Goal: Task Accomplishment & Management: Manage account settings

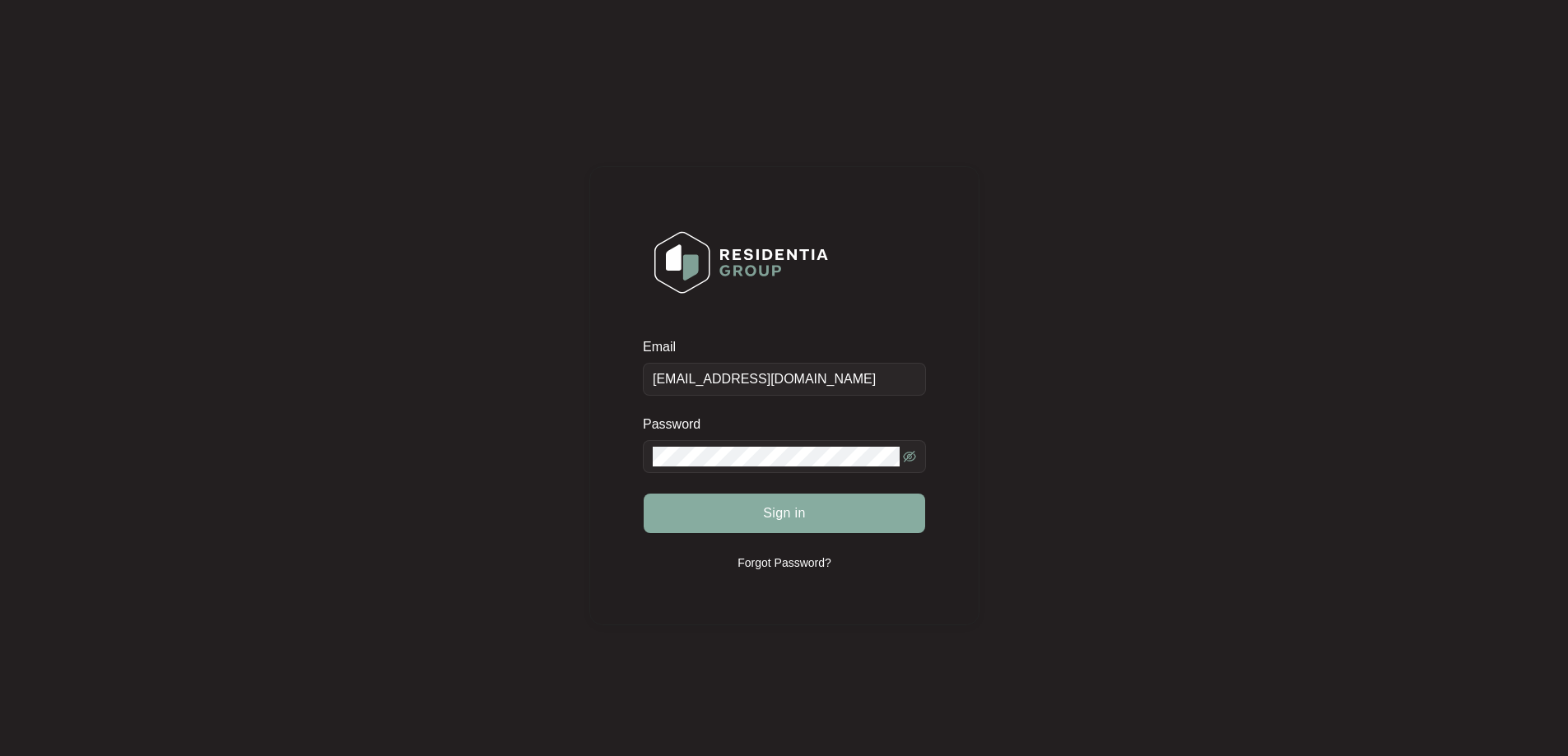
click at [793, 525] on button "Sign in" at bounding box center [784, 513] width 282 height 39
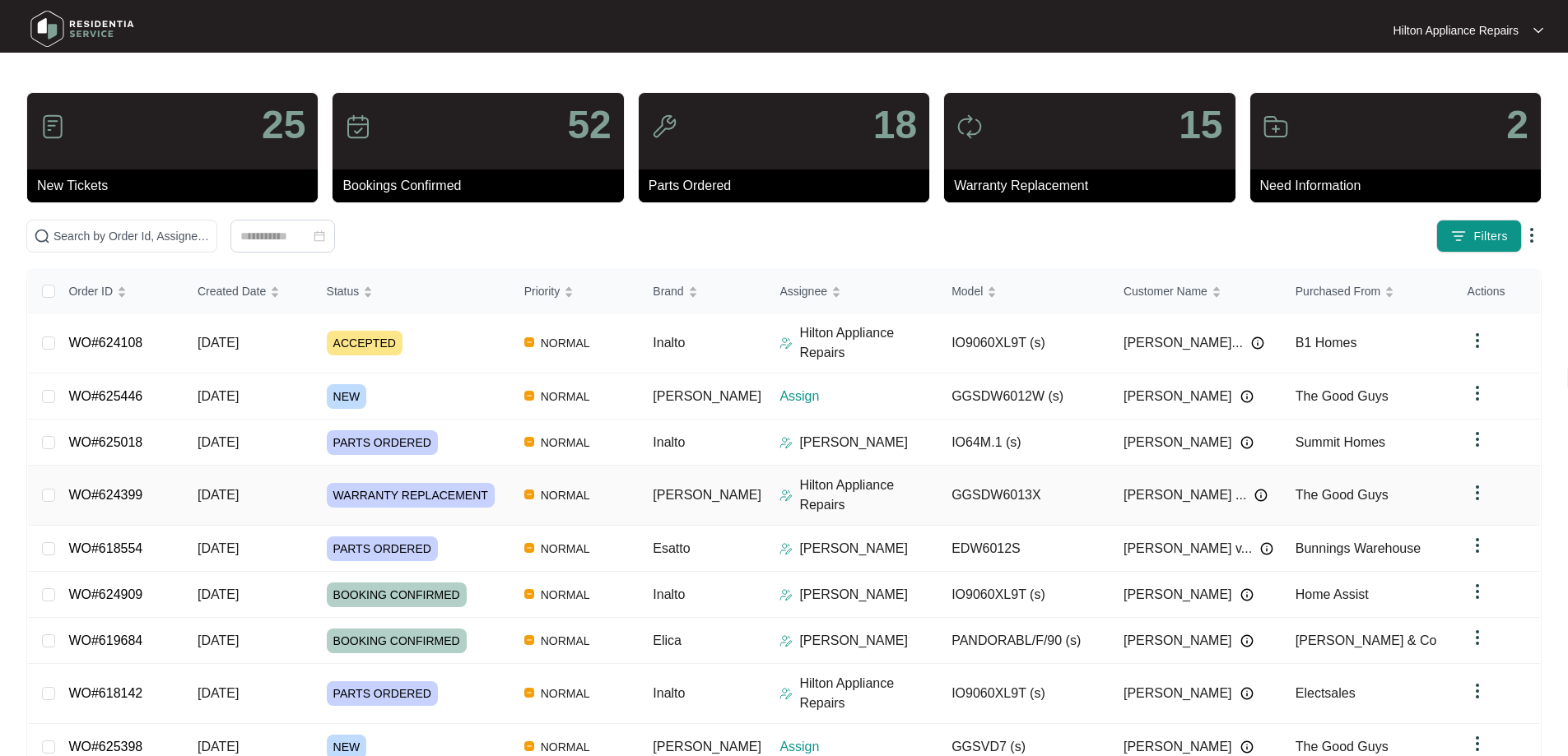
scroll to position [90, 0]
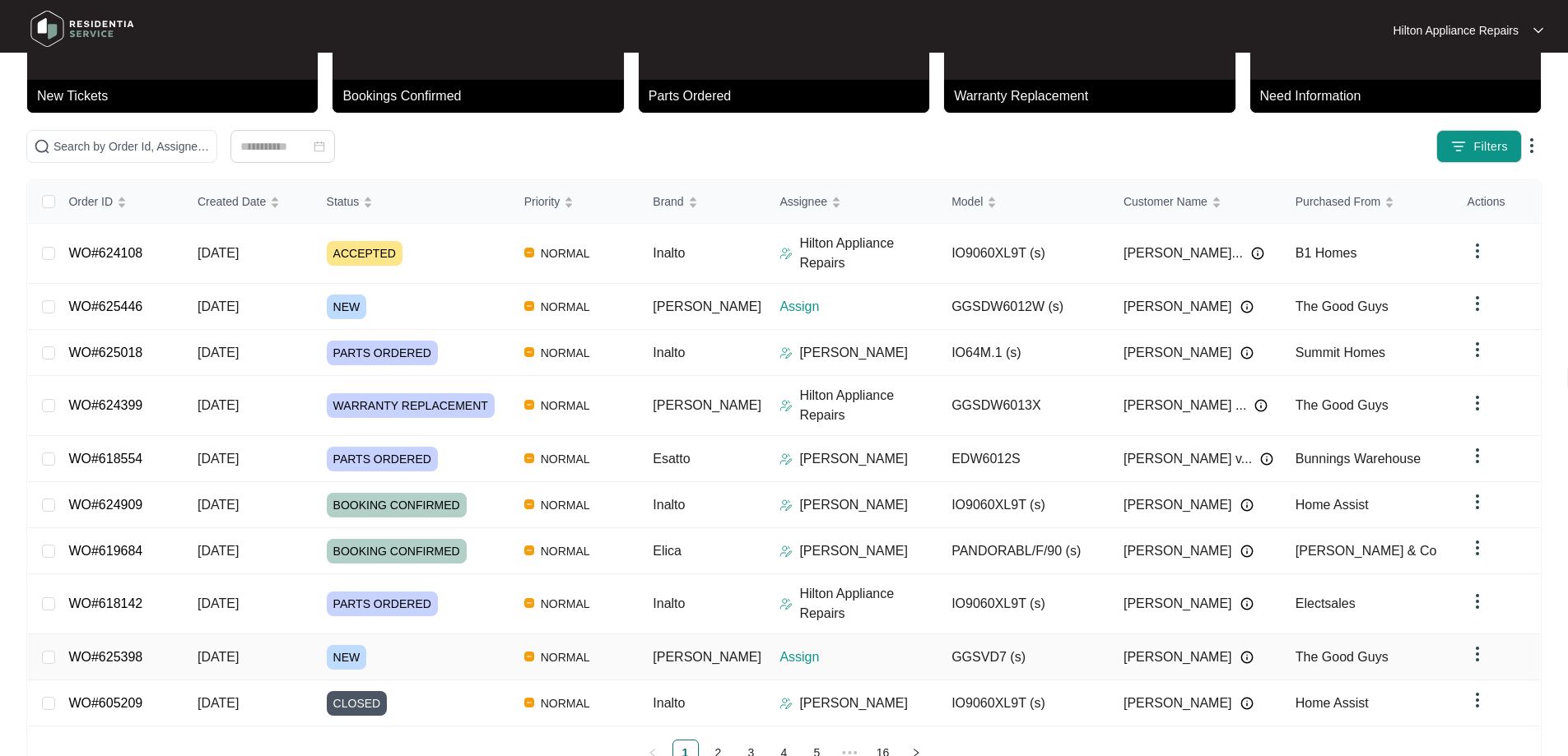
click at [458, 645] on div "NEW" at bounding box center [419, 657] width 185 height 25
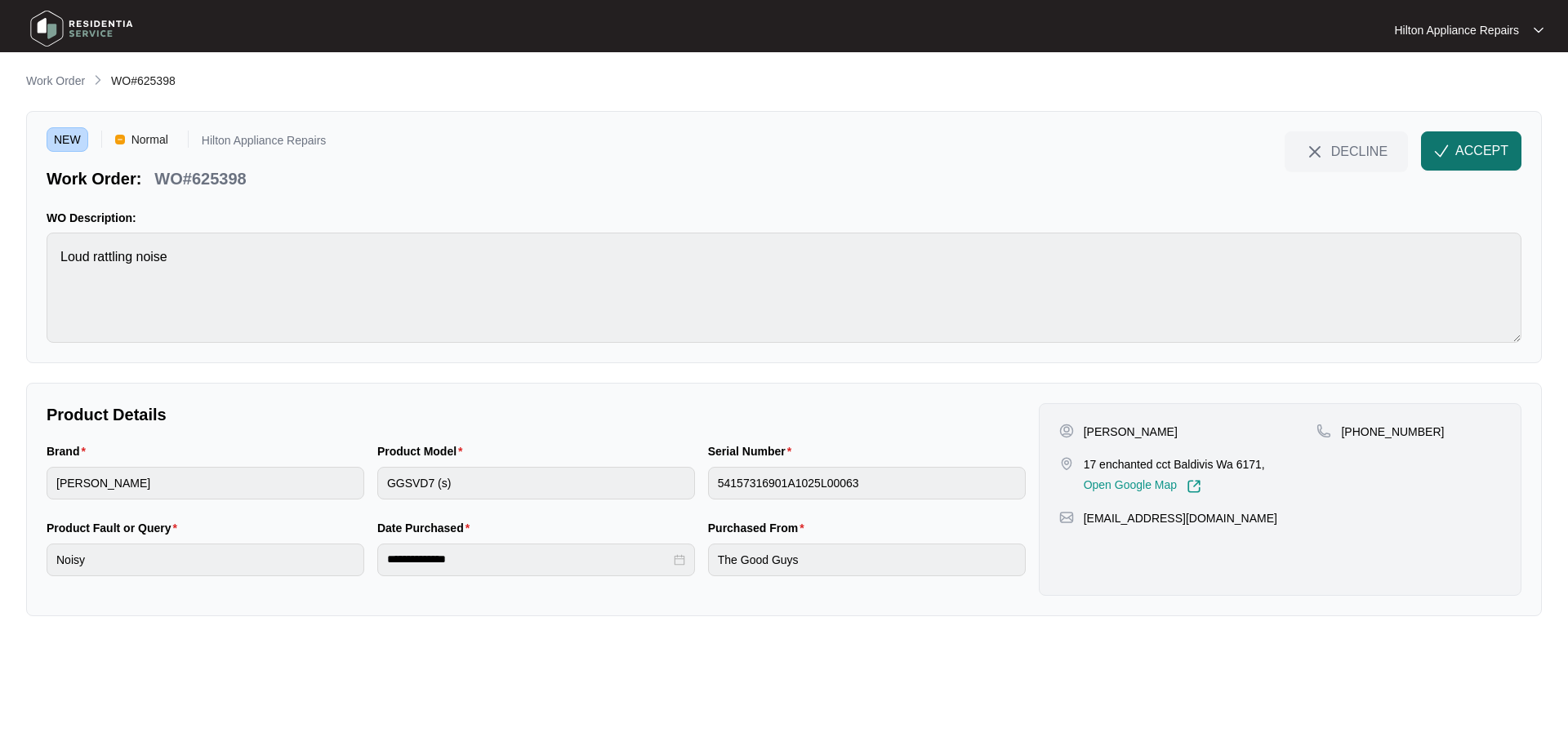
click at [1475, 159] on span "ACCEPT" at bounding box center [1481, 151] width 53 height 20
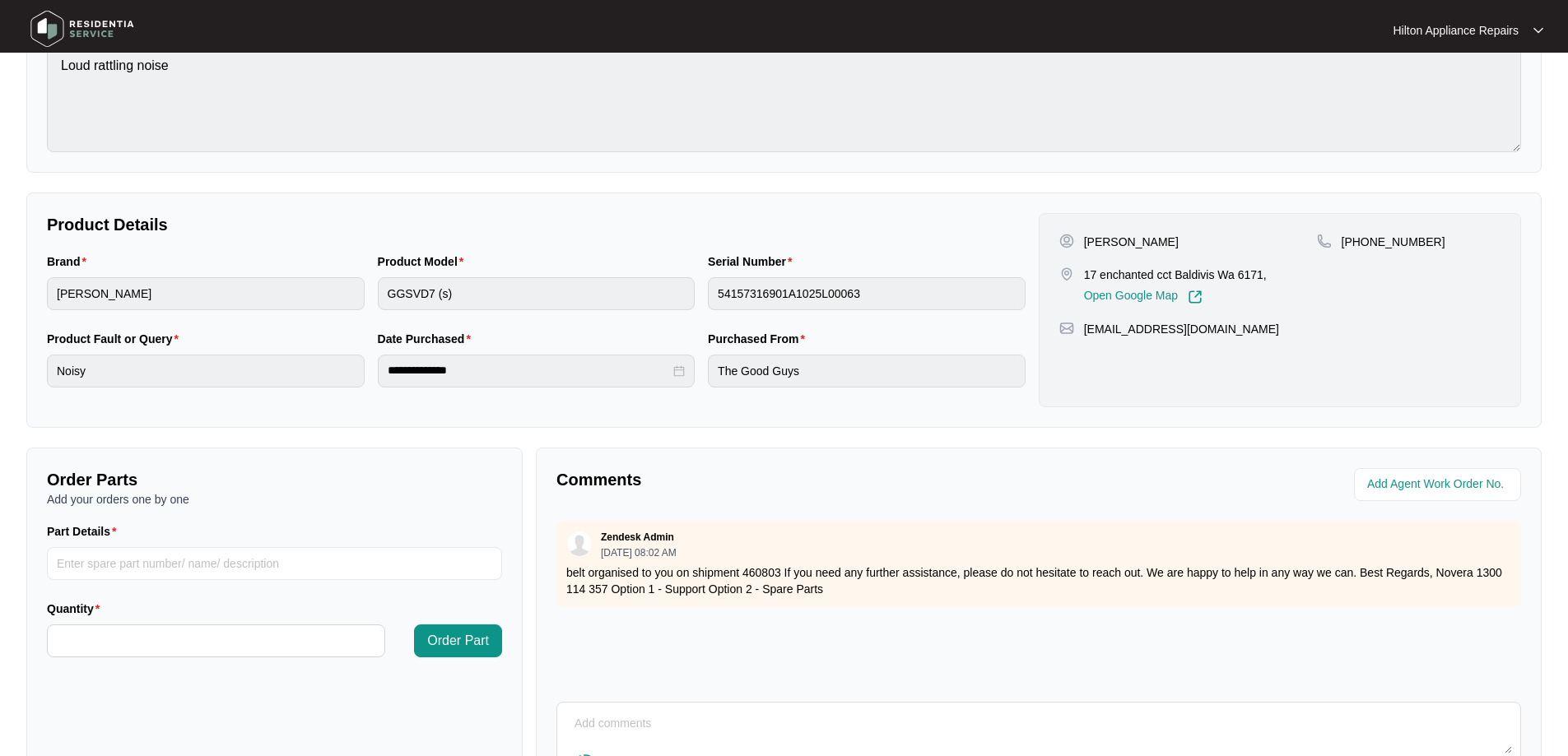
scroll to position [336, 0]
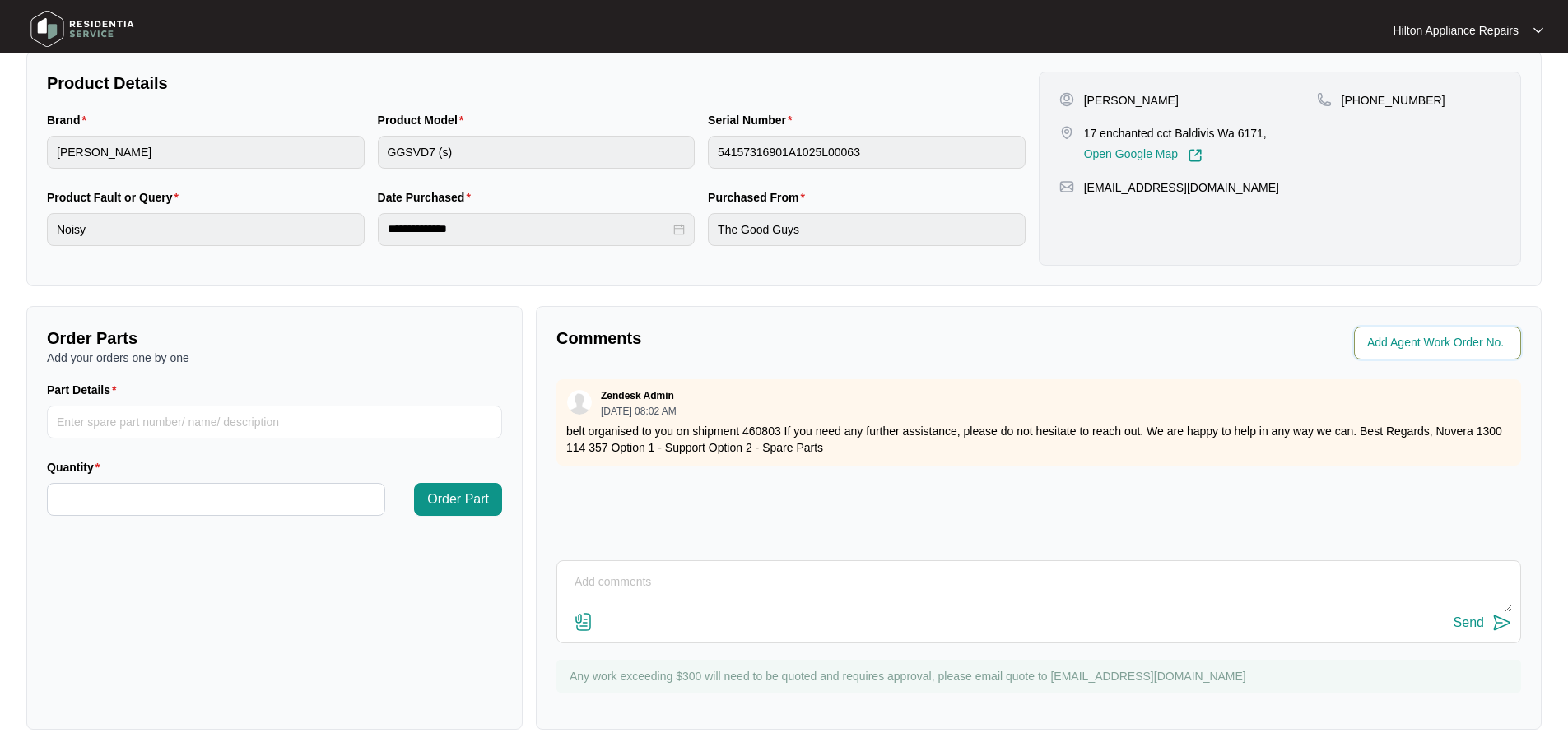
click at [1404, 345] on input "string" at bounding box center [1439, 343] width 144 height 20
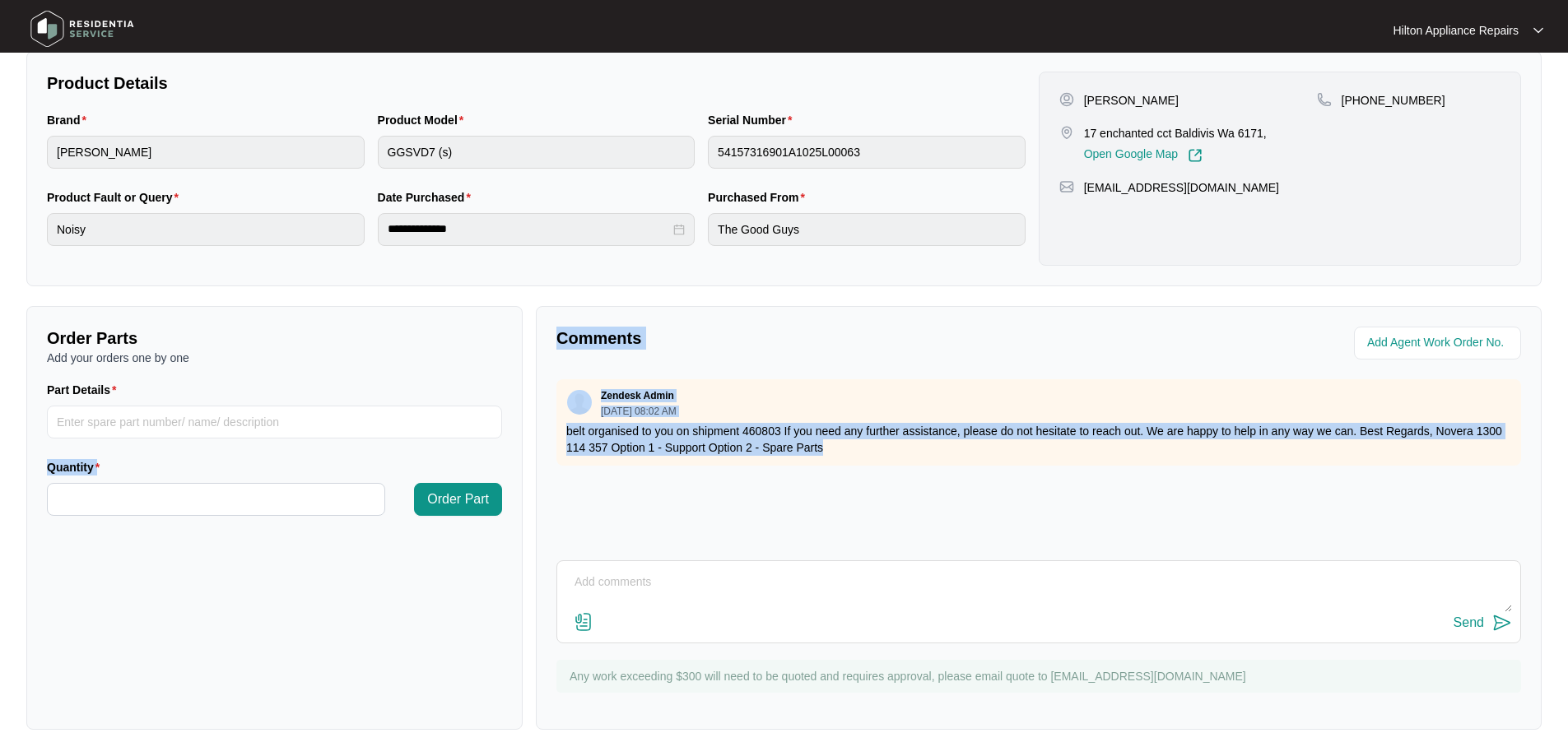
drag, startPoint x: 880, startPoint y: 445, endPoint x: 443, endPoint y: 364, distance: 444.4
click at [487, 392] on div "Order Parts Add your orders one by one Part Details Quantity Order Part Comment…" at bounding box center [784, 518] width 1529 height 424
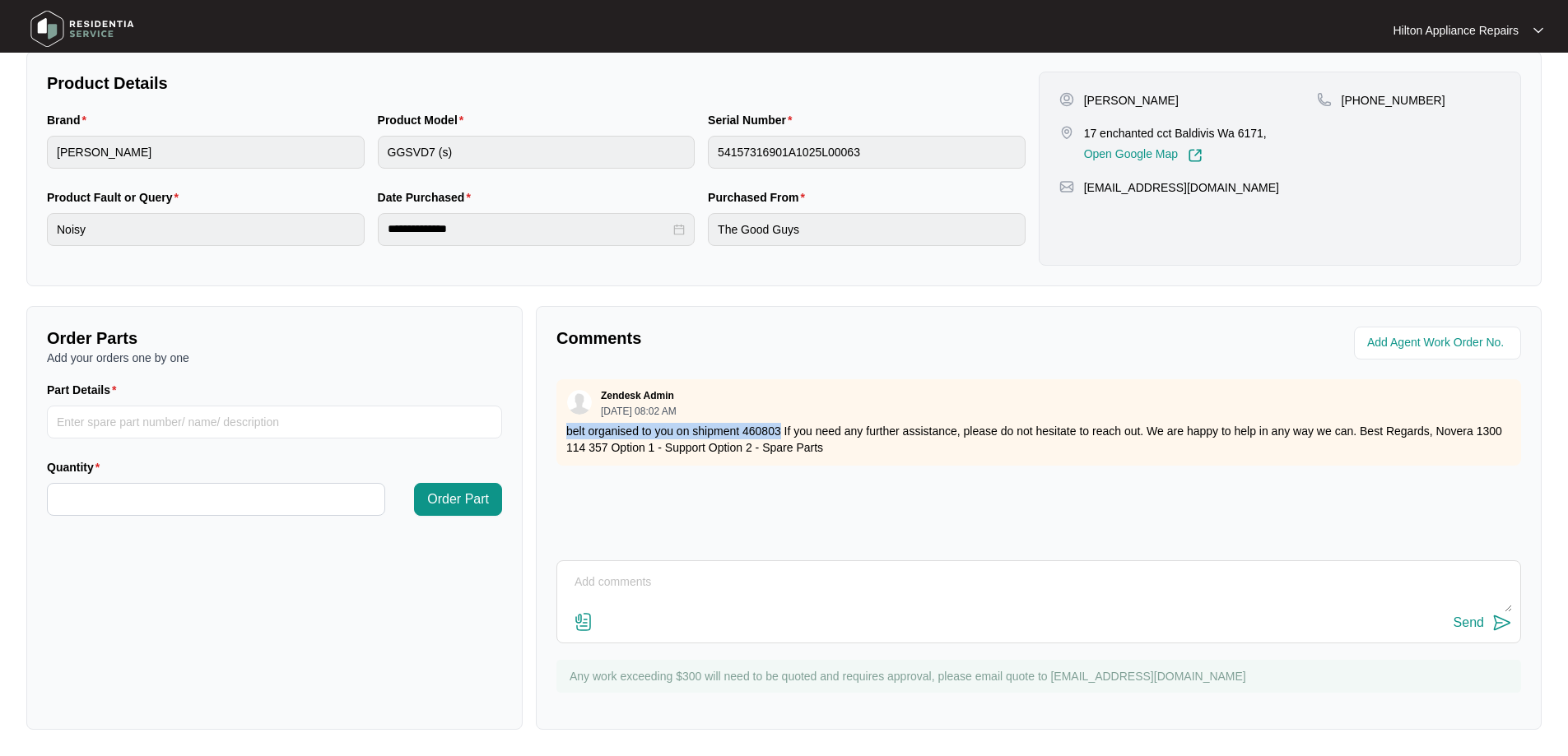
drag, startPoint x: 579, startPoint y: 429, endPoint x: 778, endPoint y: 433, distance: 199.0
click at [778, 433] on div "Zendesk Admin [DATE] 08:02 AM belt organised to you on shipment 460803 If you n…" at bounding box center [1038, 422] width 965 height 86
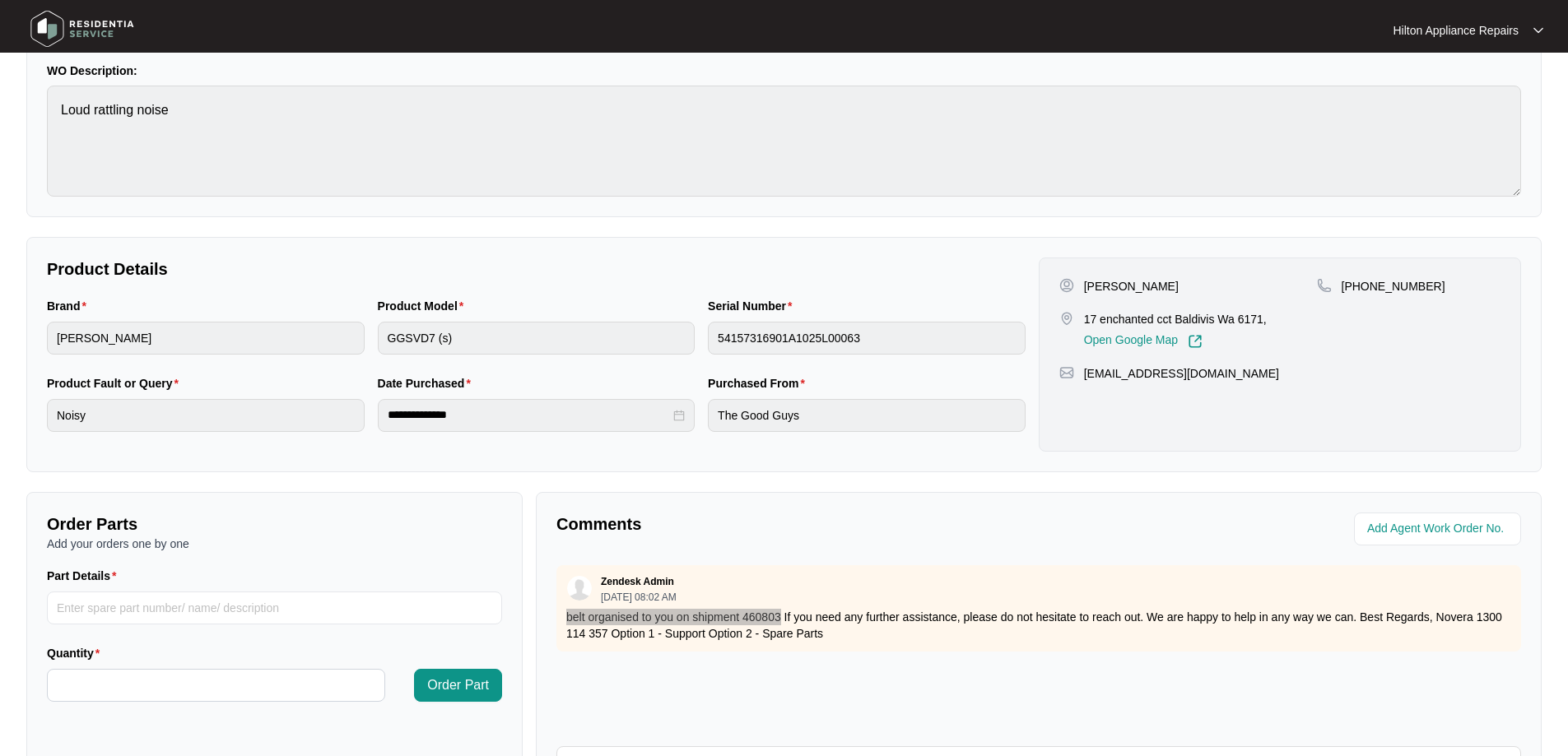
scroll to position [0, 0]
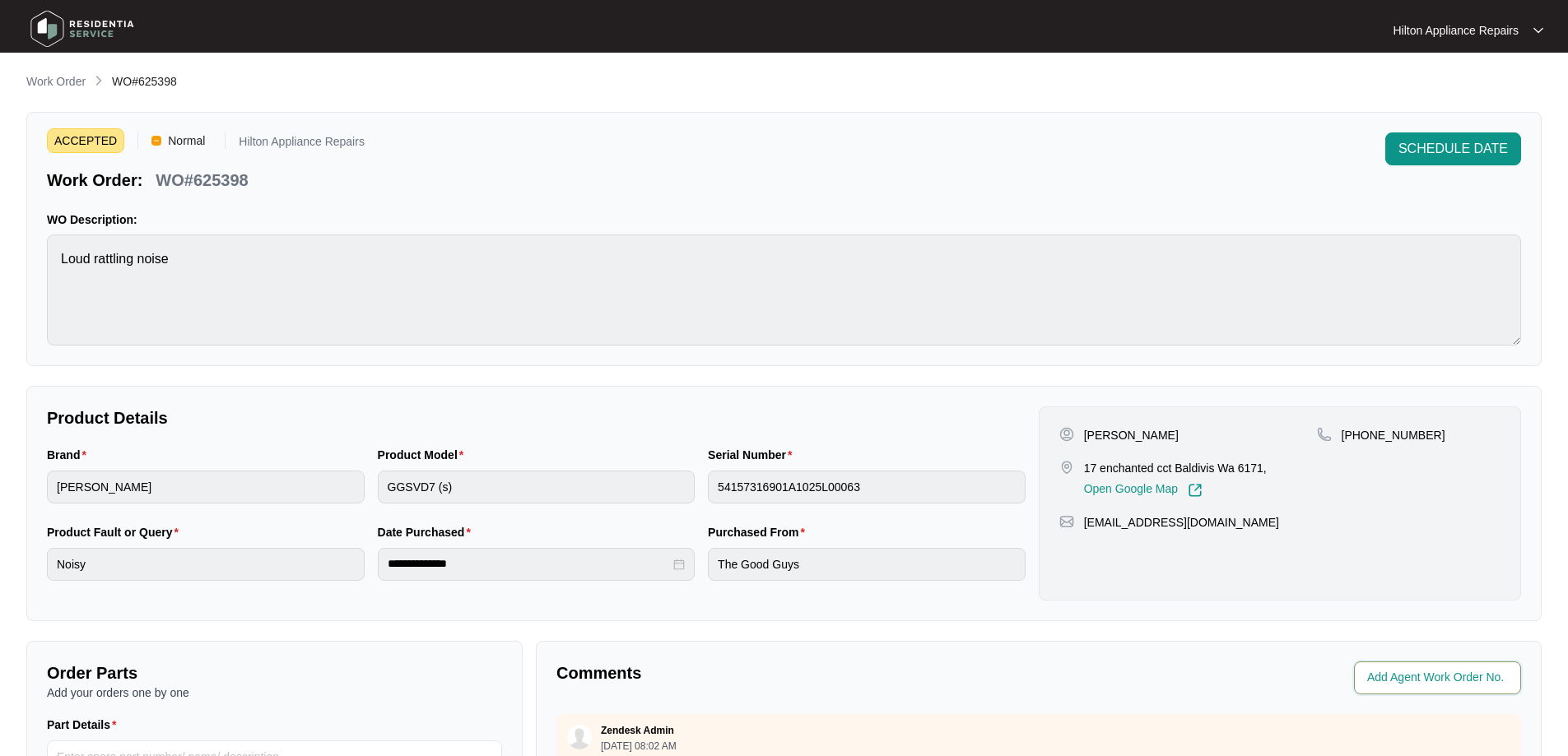
click at [1502, 673] on input "string" at bounding box center [1439, 678] width 144 height 20
type input "41296"
click at [1411, 631] on div "**********" at bounding box center [784, 569] width 1516 height 993
